Goal: Task Accomplishment & Management: Manage account settings

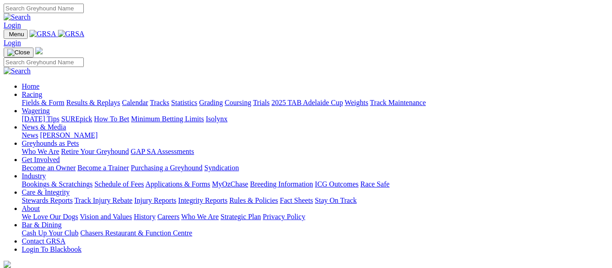
click at [21, 21] on link "Login" at bounding box center [12, 25] width 17 height 8
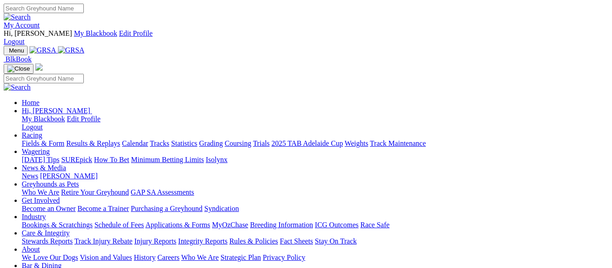
click at [40, 21] on link "My Account" at bounding box center [22, 25] width 36 height 8
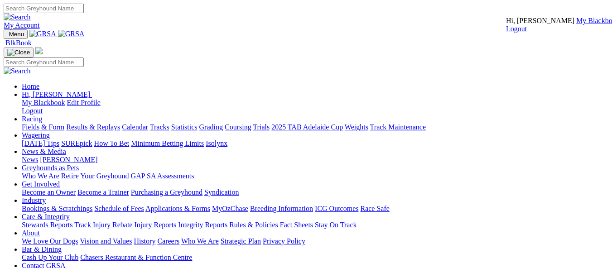
click at [576, 24] on link "My Blackbook" at bounding box center [597, 21] width 43 height 8
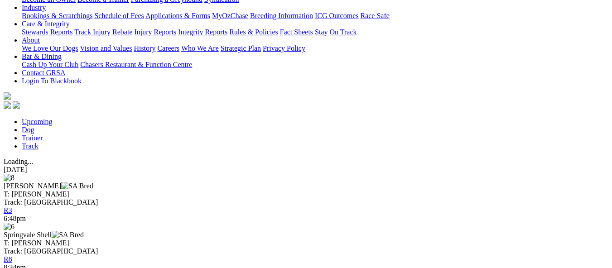
scroll to position [227, 0]
